Goal: Transaction & Acquisition: Obtain resource

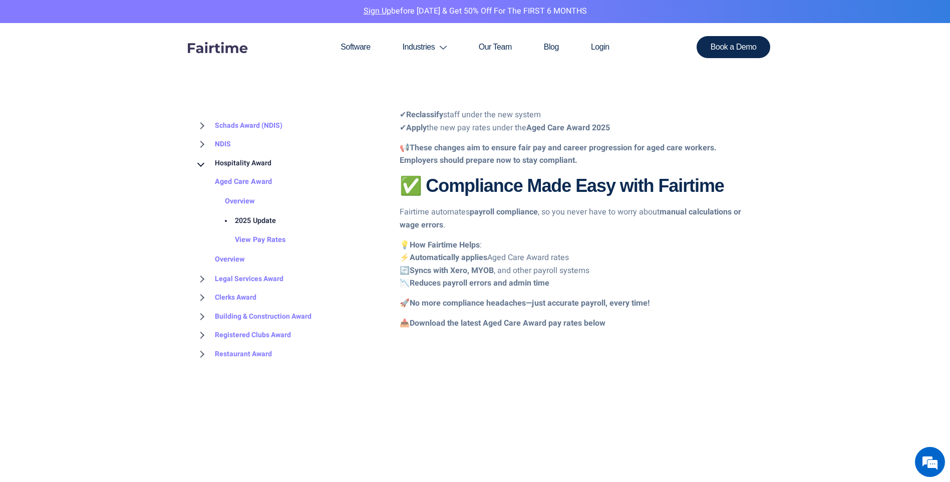
scroll to position [988, 0]
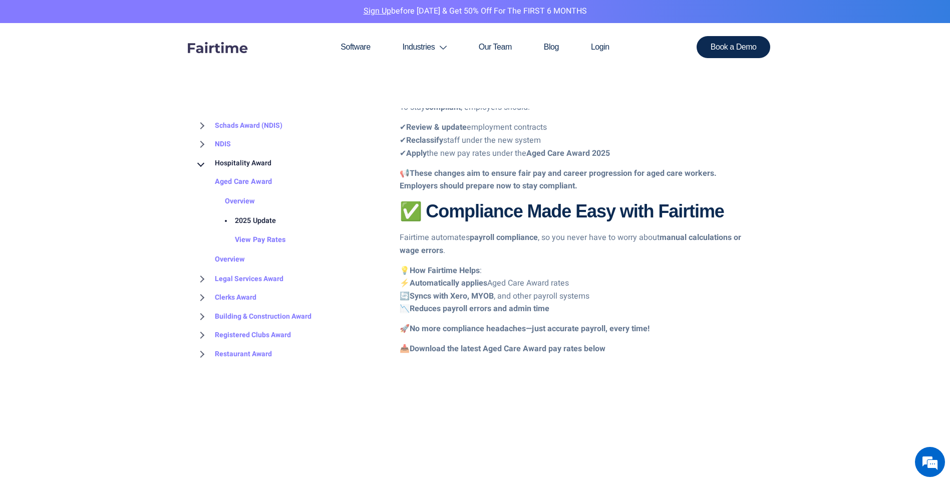
click at [494, 354] on b "Download the latest Aged Care Award pay rates below" at bounding box center [508, 348] width 196 height 12
click at [561, 354] on b "Download the latest Aged Care Award pay rates below" at bounding box center [508, 348] width 196 height 12
click at [402, 355] on p "📥 Download the latest Aged Care Award pay rates below" at bounding box center [578, 348] width 356 height 13
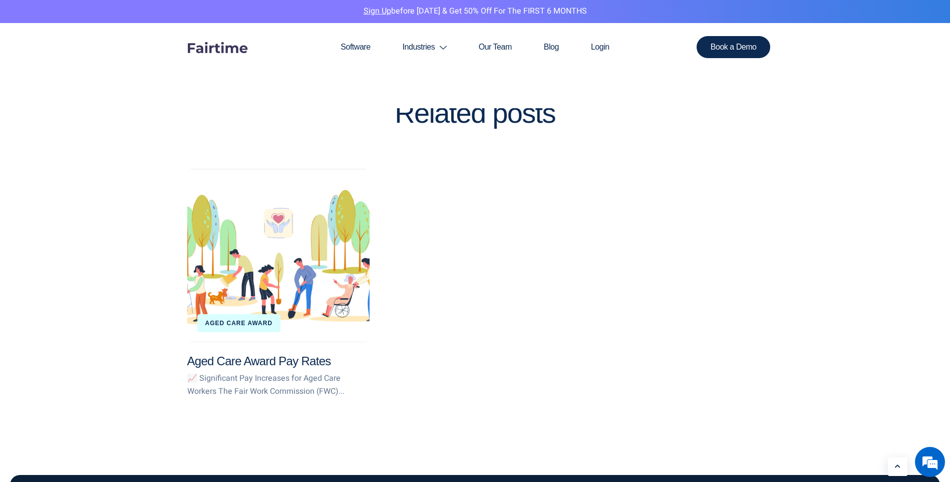
scroll to position [1539, 0]
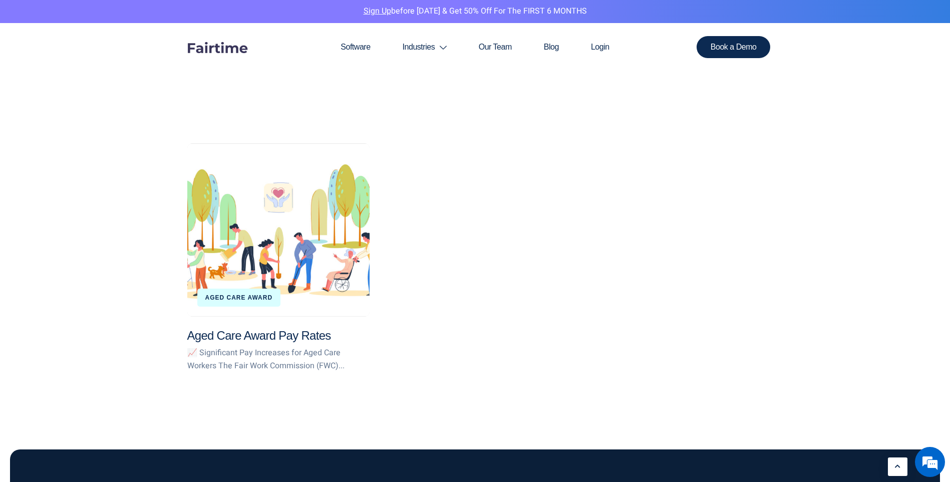
click at [298, 297] on div "Aged Care Award Pay Rates" at bounding box center [278, 229] width 182 height 173
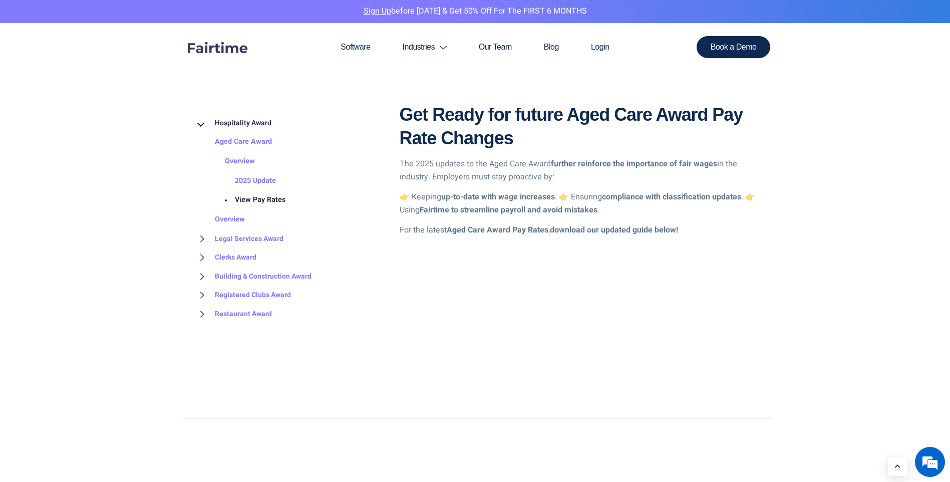
scroll to position [876, 0]
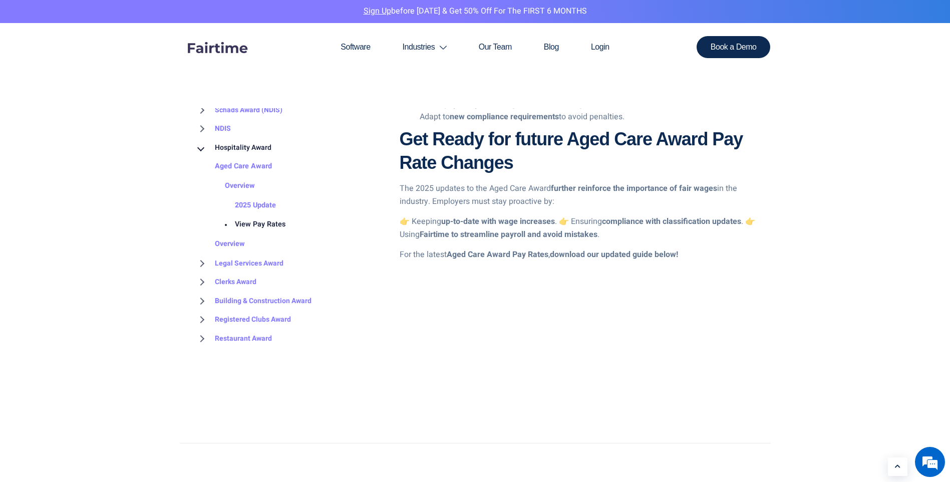
click at [267, 223] on link "View Pay Rates" at bounding box center [250, 225] width 71 height 20
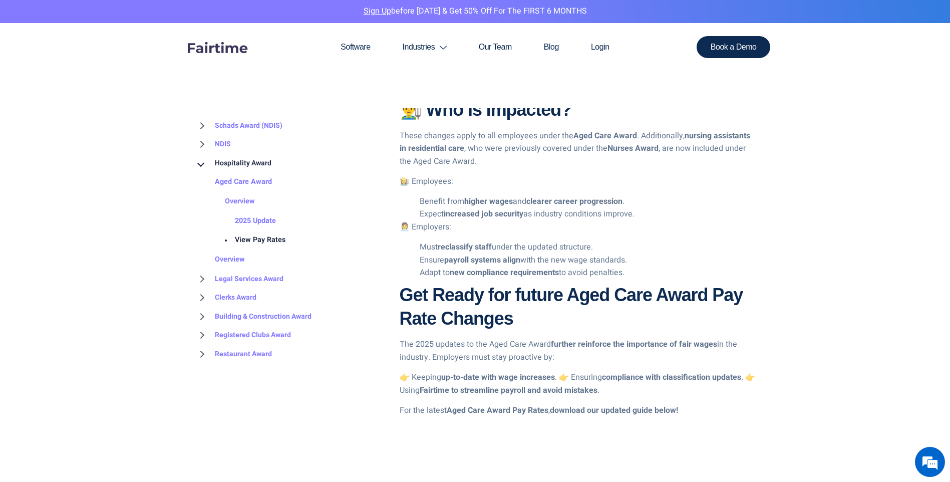
scroll to position [701, 0]
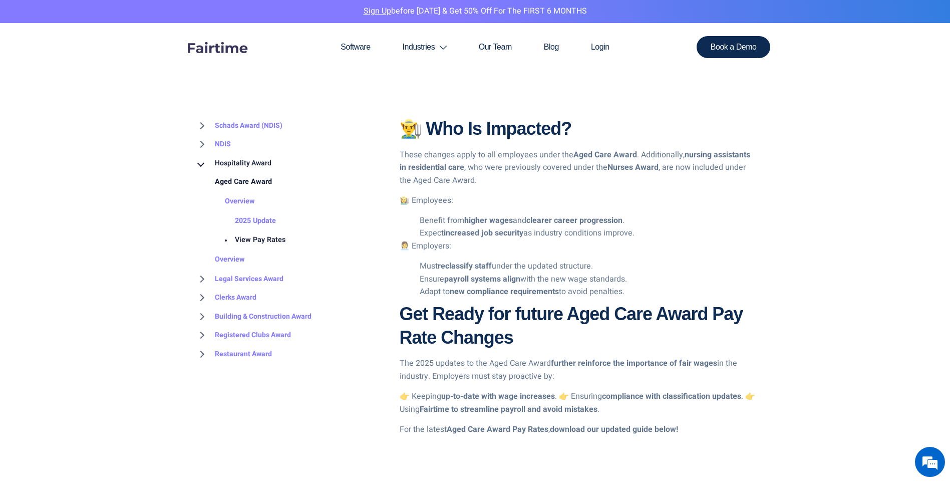
click at [264, 181] on link "Aged Care Award" at bounding box center [233, 183] width 77 height 20
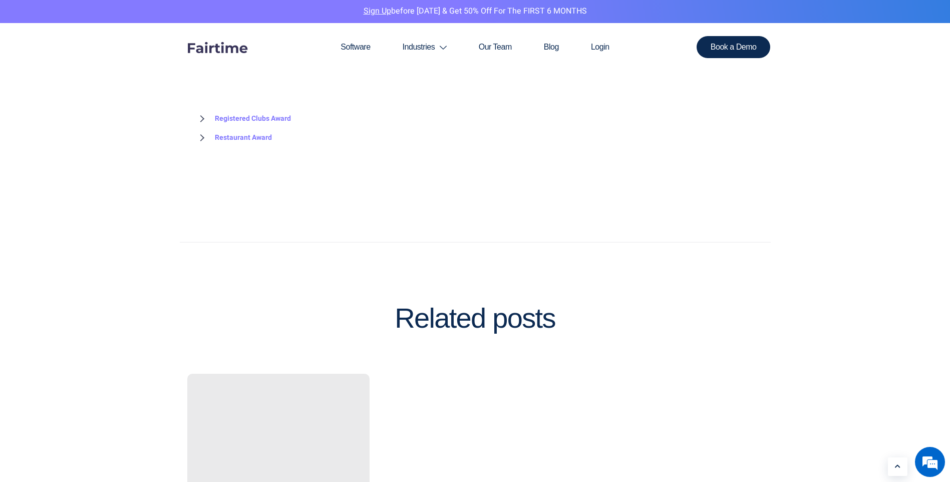
scroll to position [1151, 0]
